Goal: Information Seeking & Learning: Check status

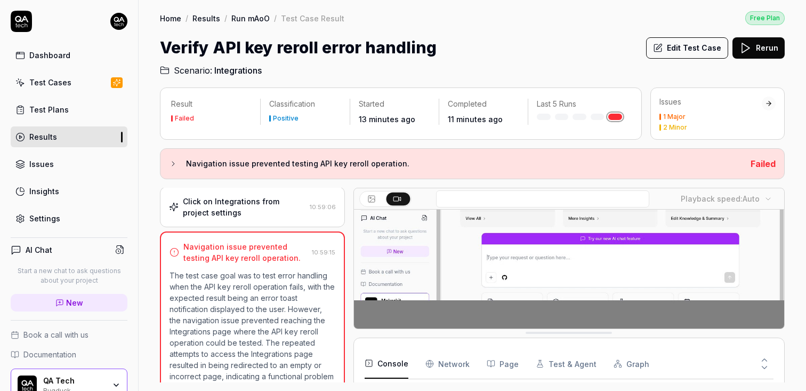
scroll to position [600, 0]
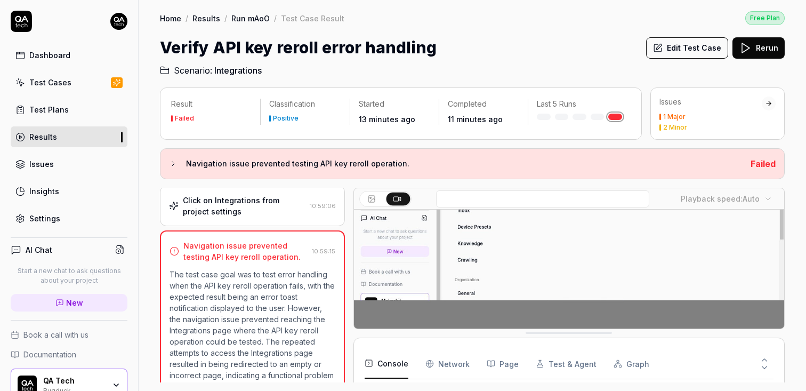
click at [287, 277] on p "The test case goal was to test error handling when the API key reroll operation…" at bounding box center [252, 364] width 166 height 190
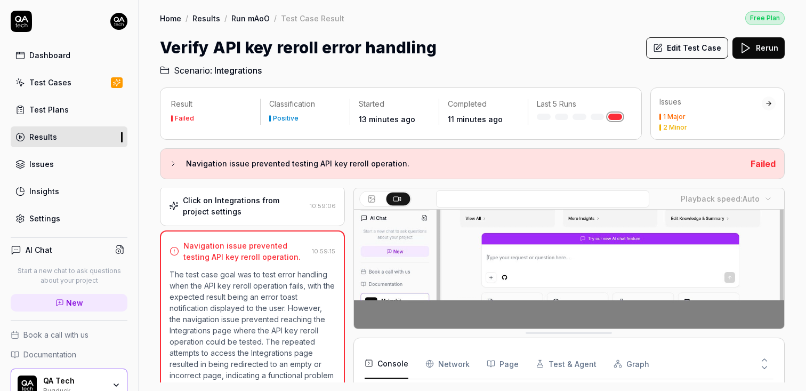
click at [287, 277] on p "The test case goal was to test error handling when the API key reroll operation…" at bounding box center [252, 364] width 166 height 190
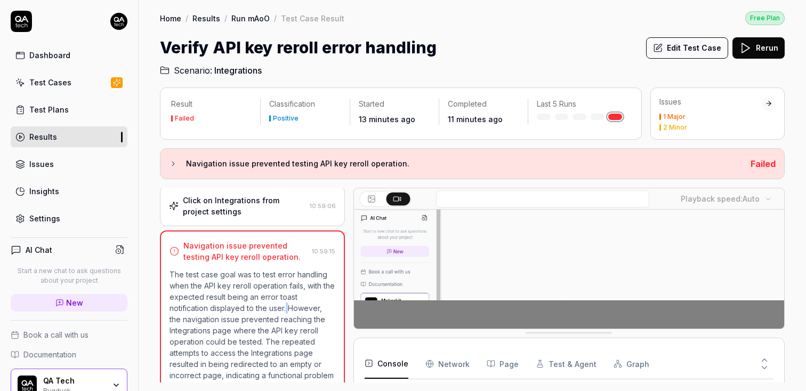
click at [287, 277] on p "The test case goal was to test error handling when the API key reroll operation…" at bounding box center [252, 364] width 166 height 190
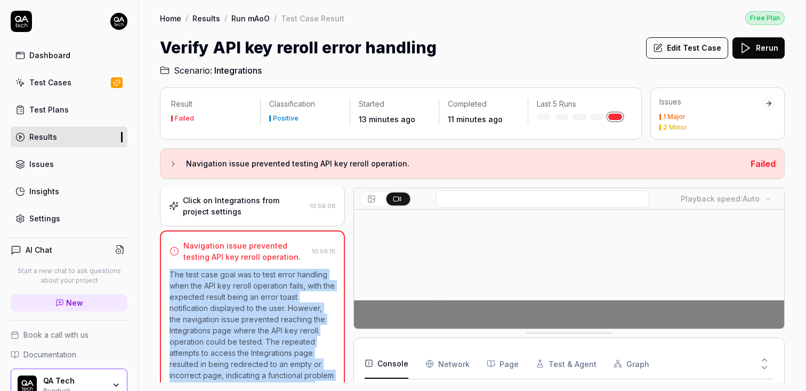
click at [276, 283] on p "The test case goal was to test error handling when the API key reroll operation…" at bounding box center [252, 364] width 166 height 190
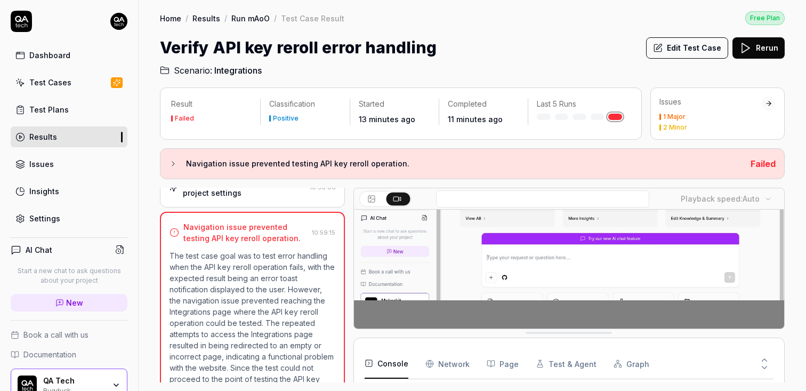
scroll to position [621, 0]
click at [260, 275] on p "The test case goal was to test error handling when the API key reroll operation…" at bounding box center [252, 343] width 166 height 190
click at [255, 287] on p "The test case goal was to test error handling when the API key reroll operation…" at bounding box center [252, 343] width 166 height 190
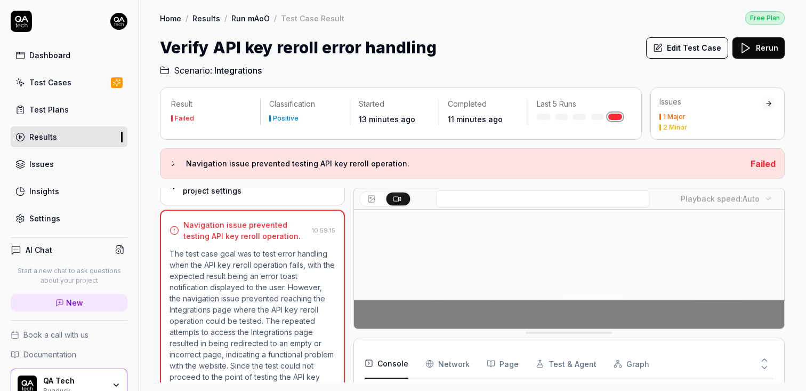
click at [255, 287] on p "The test case goal was to test error handling when the API key reroll operation…" at bounding box center [252, 343] width 166 height 190
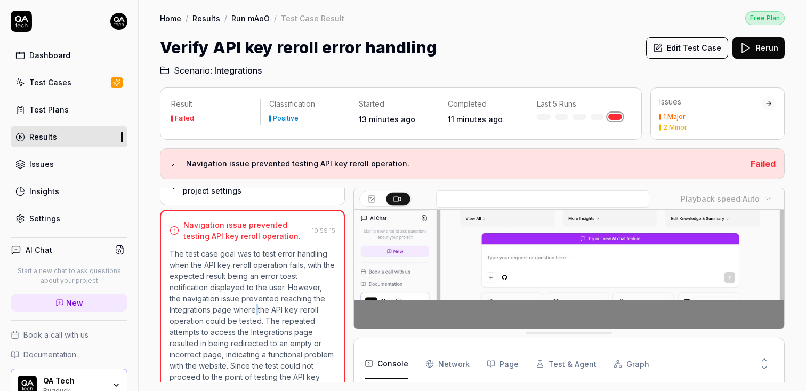
click at [240, 295] on p "The test case goal was to test error handling when the API key reroll operation…" at bounding box center [252, 343] width 166 height 190
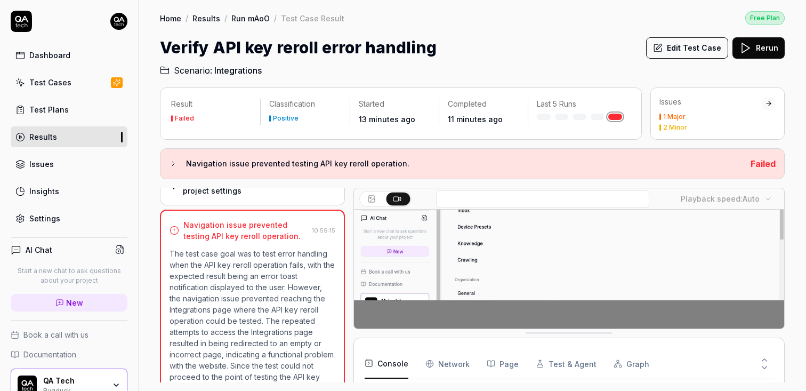
click at [240, 295] on p "The test case goal was to test error handling when the API key reroll operation…" at bounding box center [252, 343] width 166 height 190
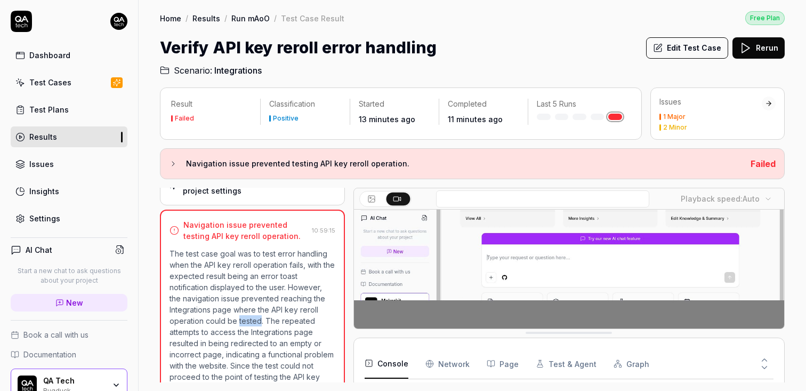
click at [240, 295] on p "The test case goal was to test error handling when the API key reroll operation…" at bounding box center [252, 343] width 166 height 190
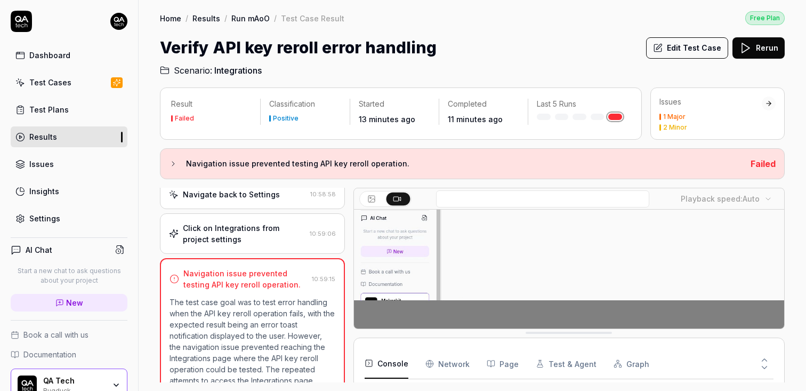
click at [222, 222] on div "Click on Integrations from project settings" at bounding box center [244, 233] width 123 height 22
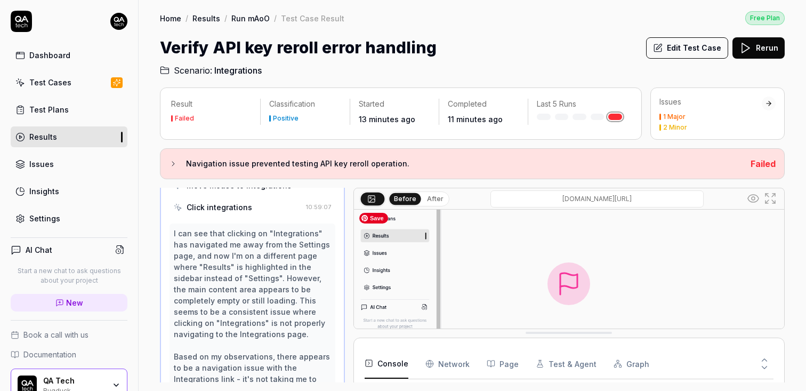
scroll to position [88, 0]
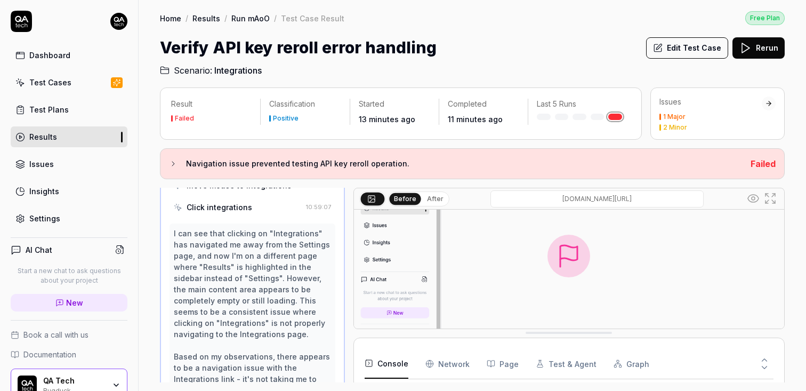
click at [541, 193] on input "saas-mn8rd74da-qa-tech.vercel.app/dashboard/p/web-app_rYJ0/results/dDdQ" at bounding box center [596, 198] width 213 height 17
